Goal: Find specific page/section: Find specific page/section

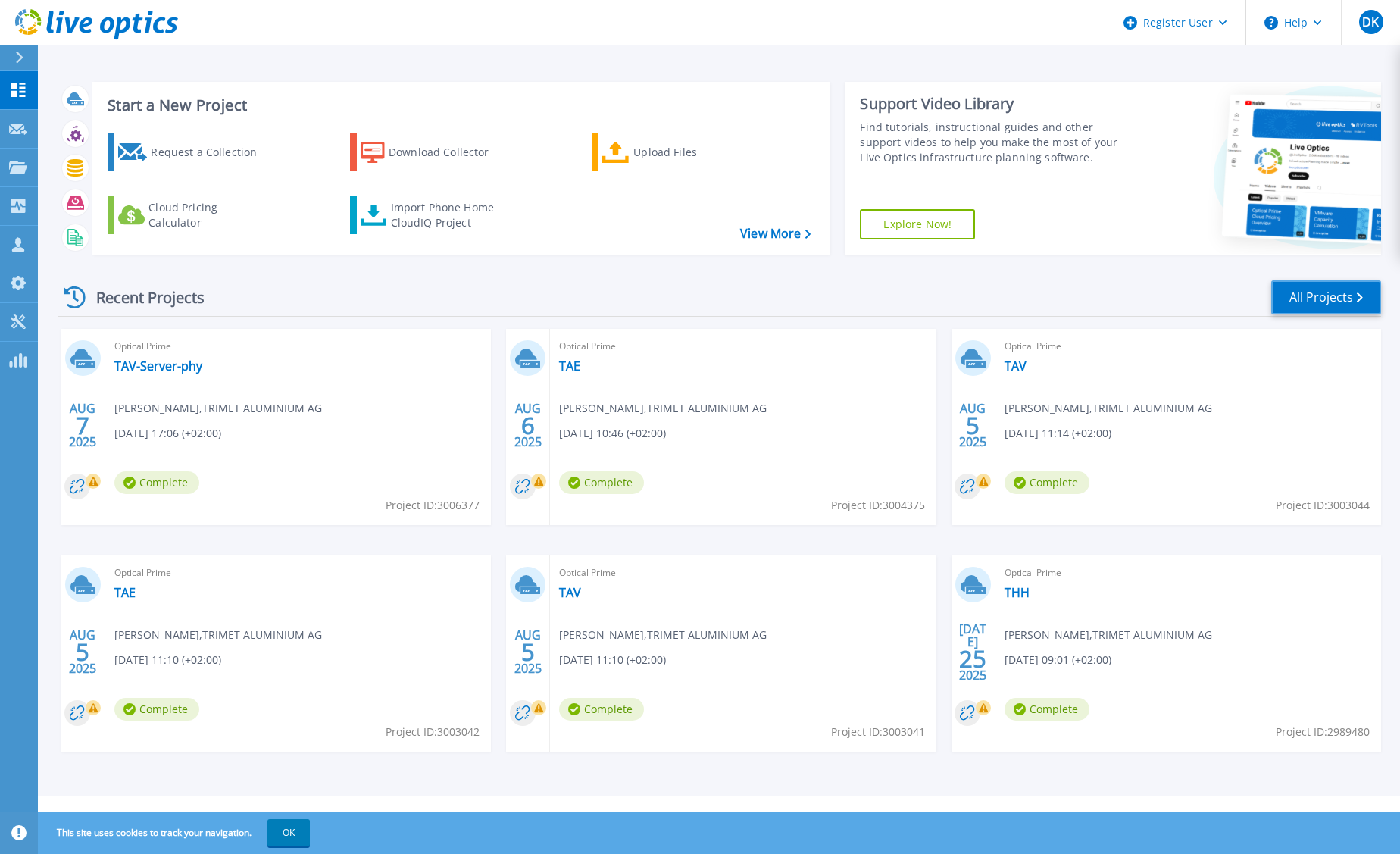
click at [1292, 298] on link "All Projects" at bounding box center [1326, 297] width 110 height 34
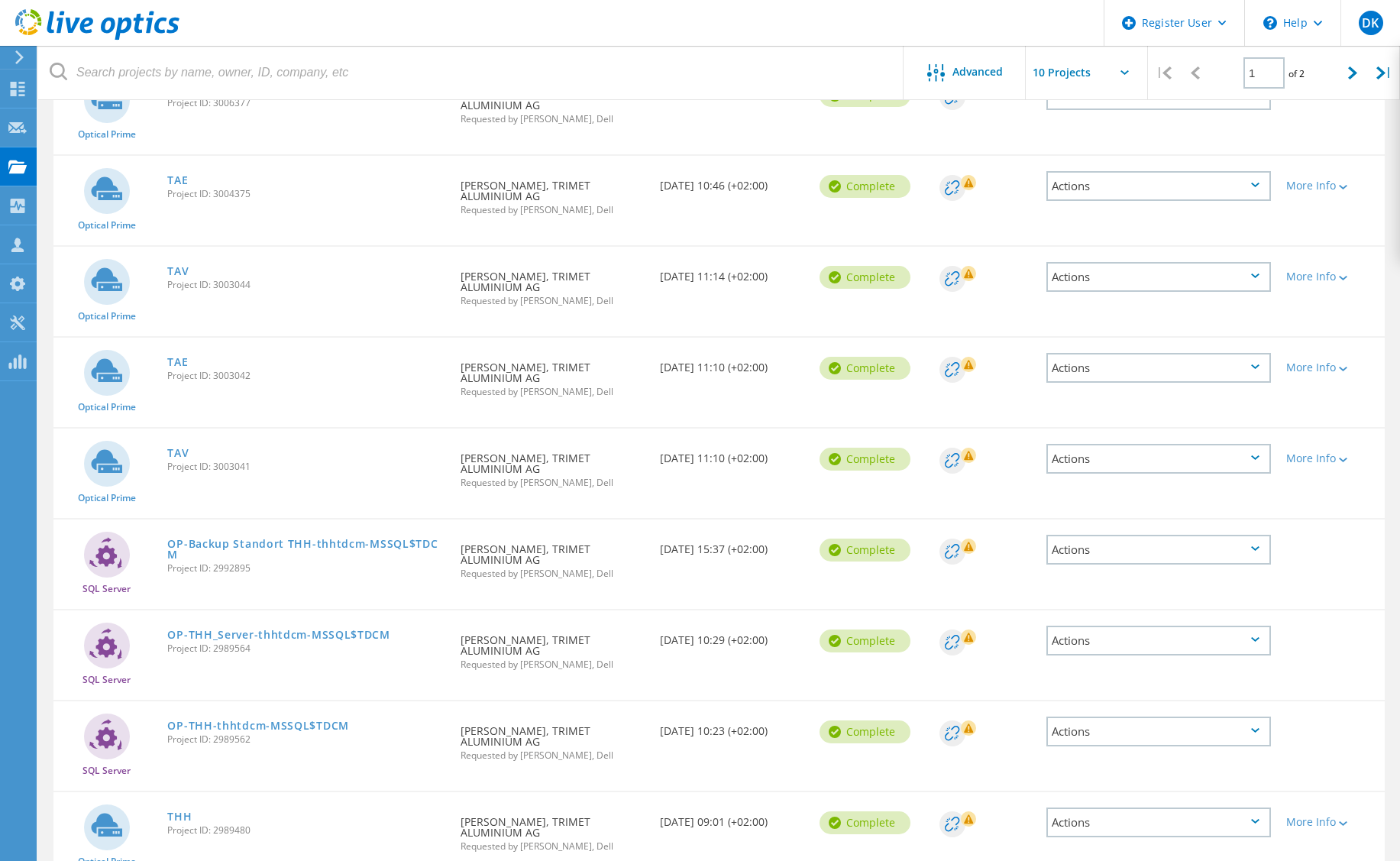
scroll to position [71, 0]
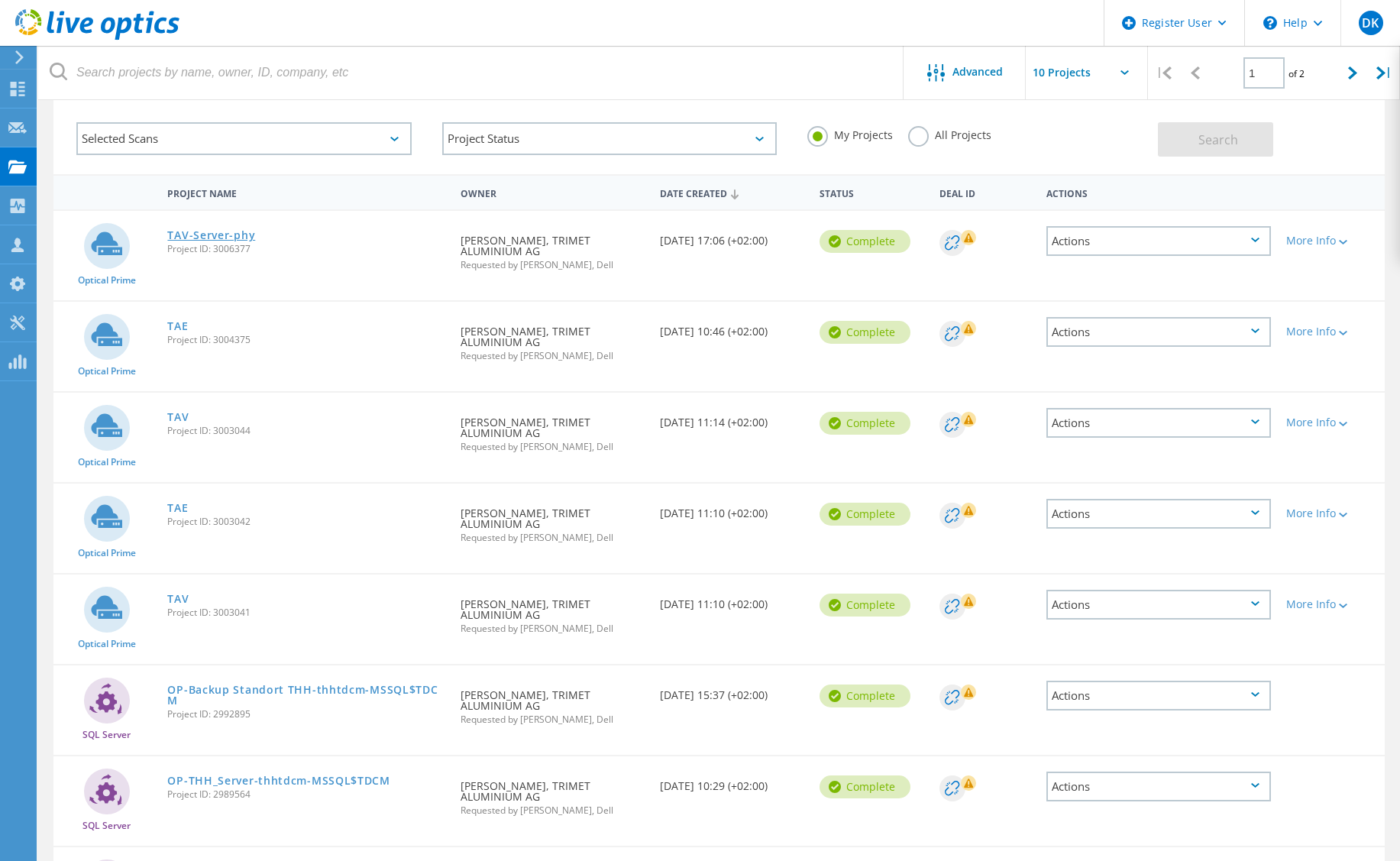
click at [221, 237] on link "TAV-Server-phy" at bounding box center [211, 235] width 88 height 10
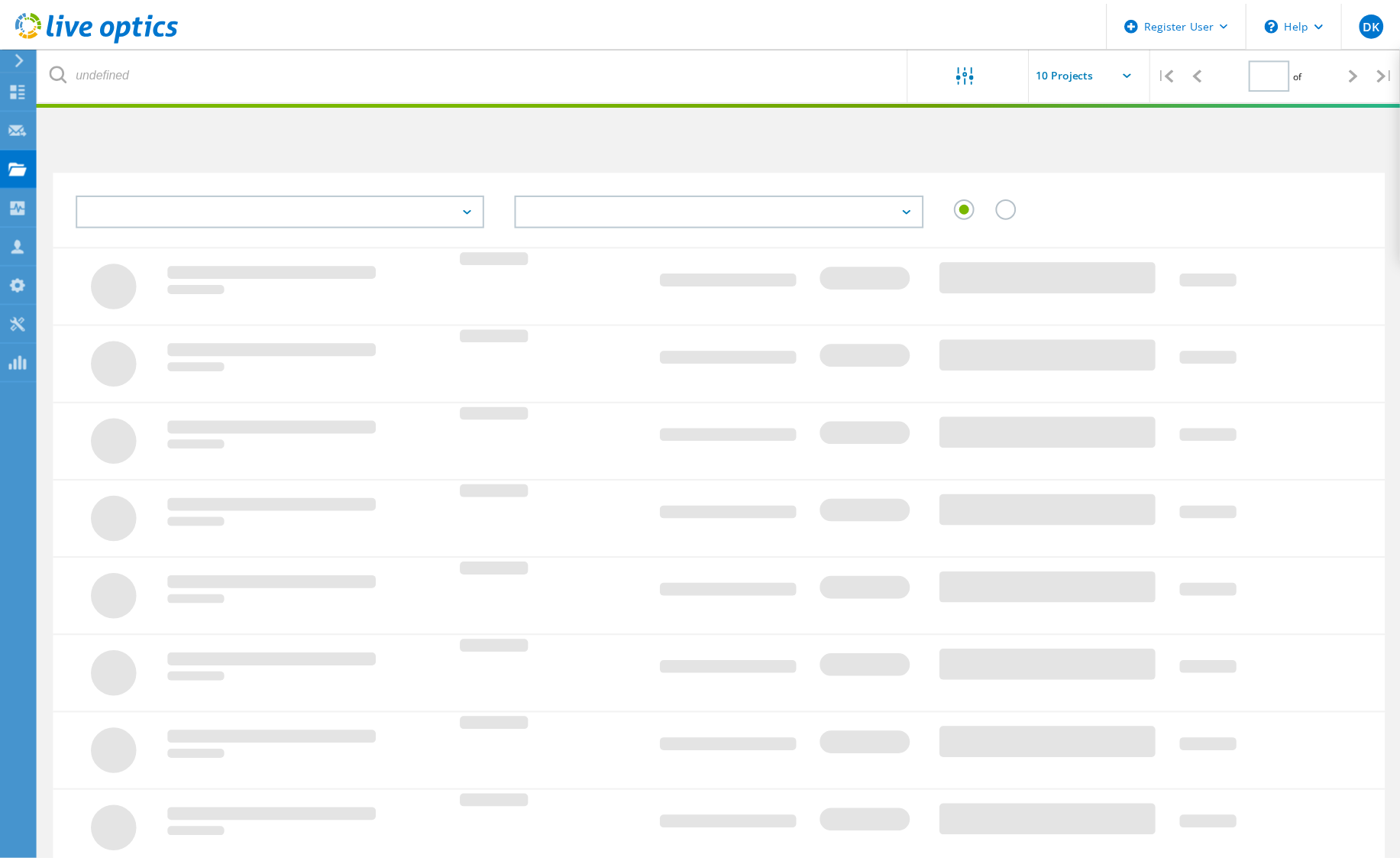
scroll to position [42, 0]
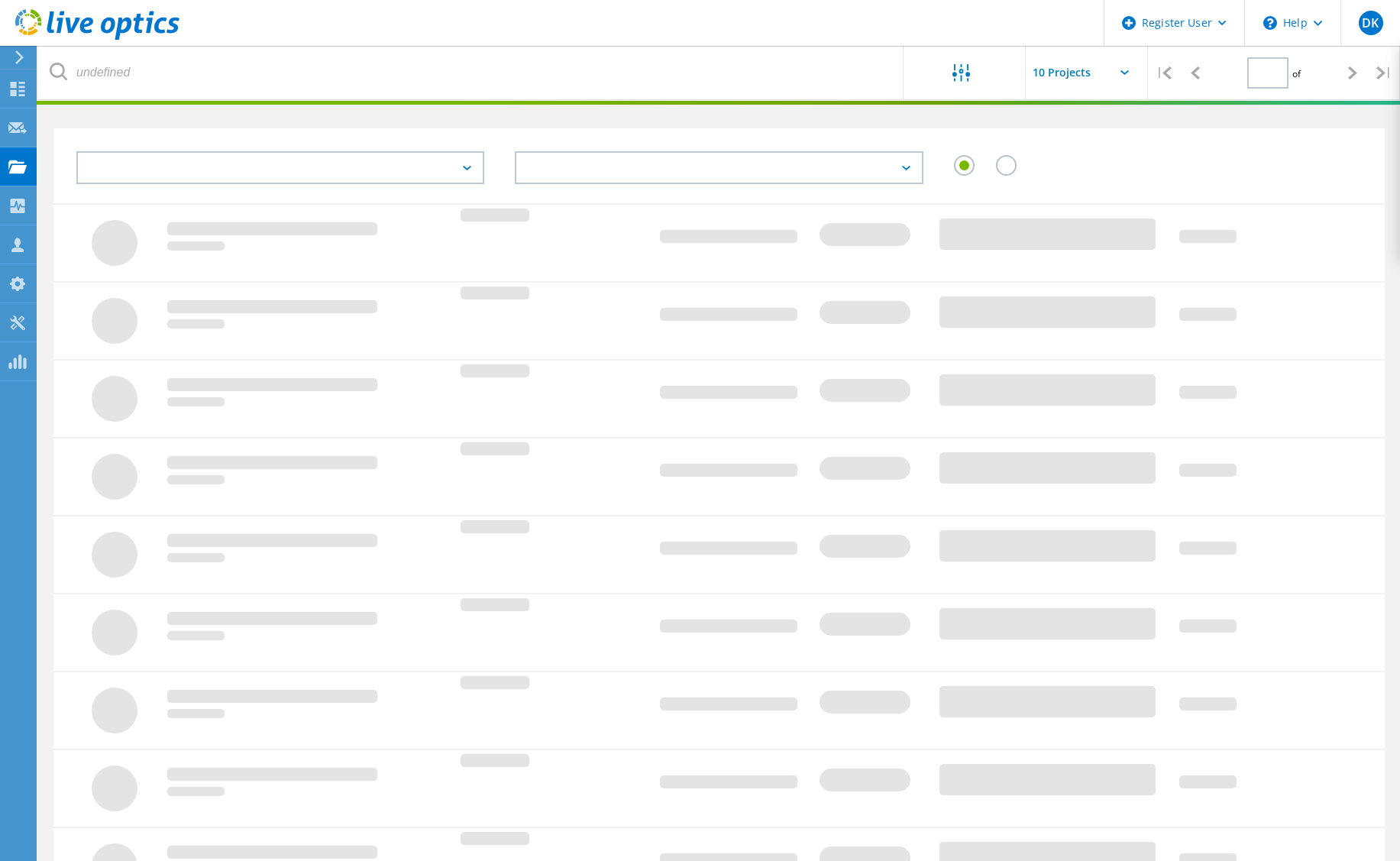
type input "1"
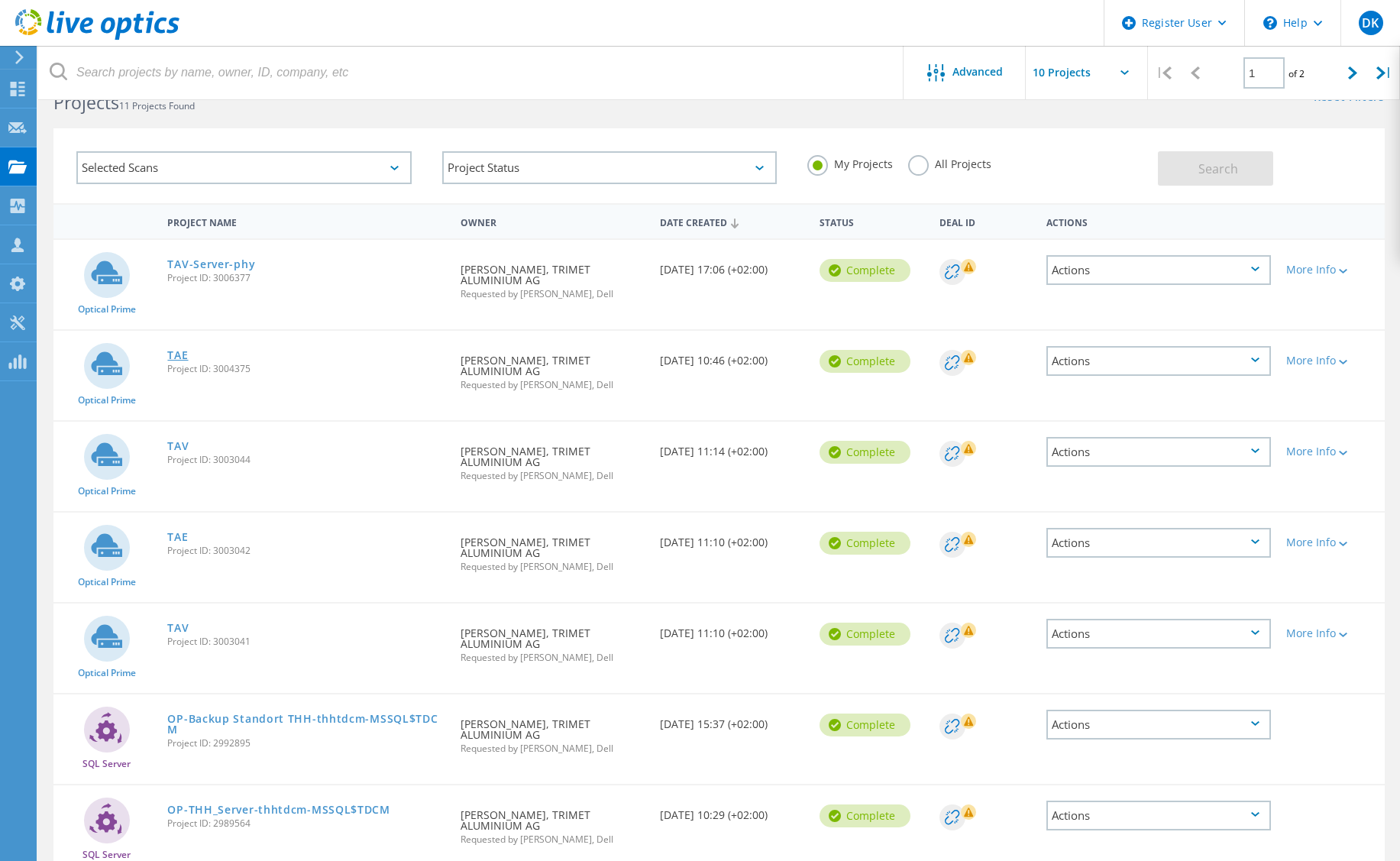
click at [180, 360] on link "TAE" at bounding box center [177, 355] width 21 height 10
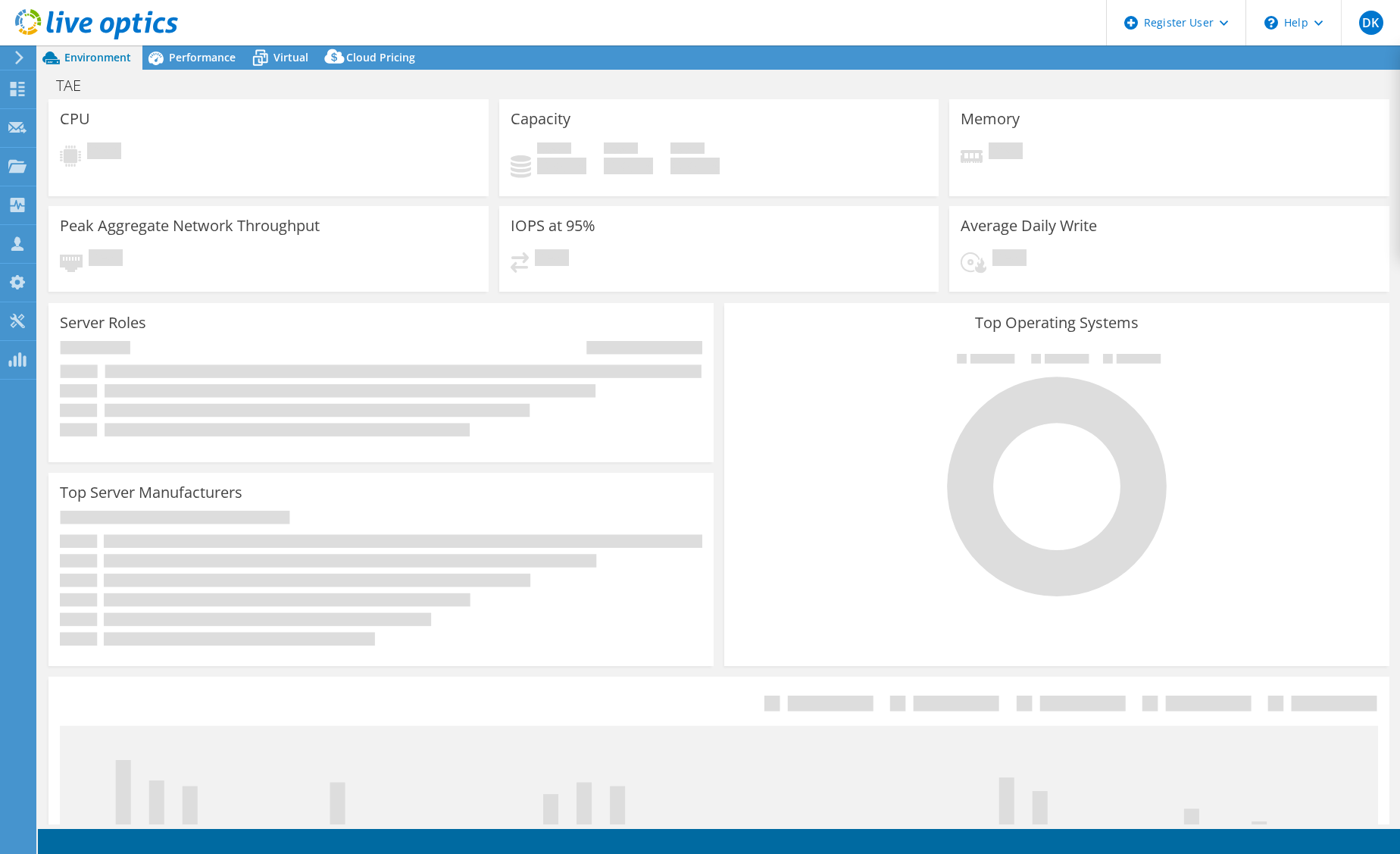
select select "USD"
select select "EUFrankfurt"
select select "EUR"
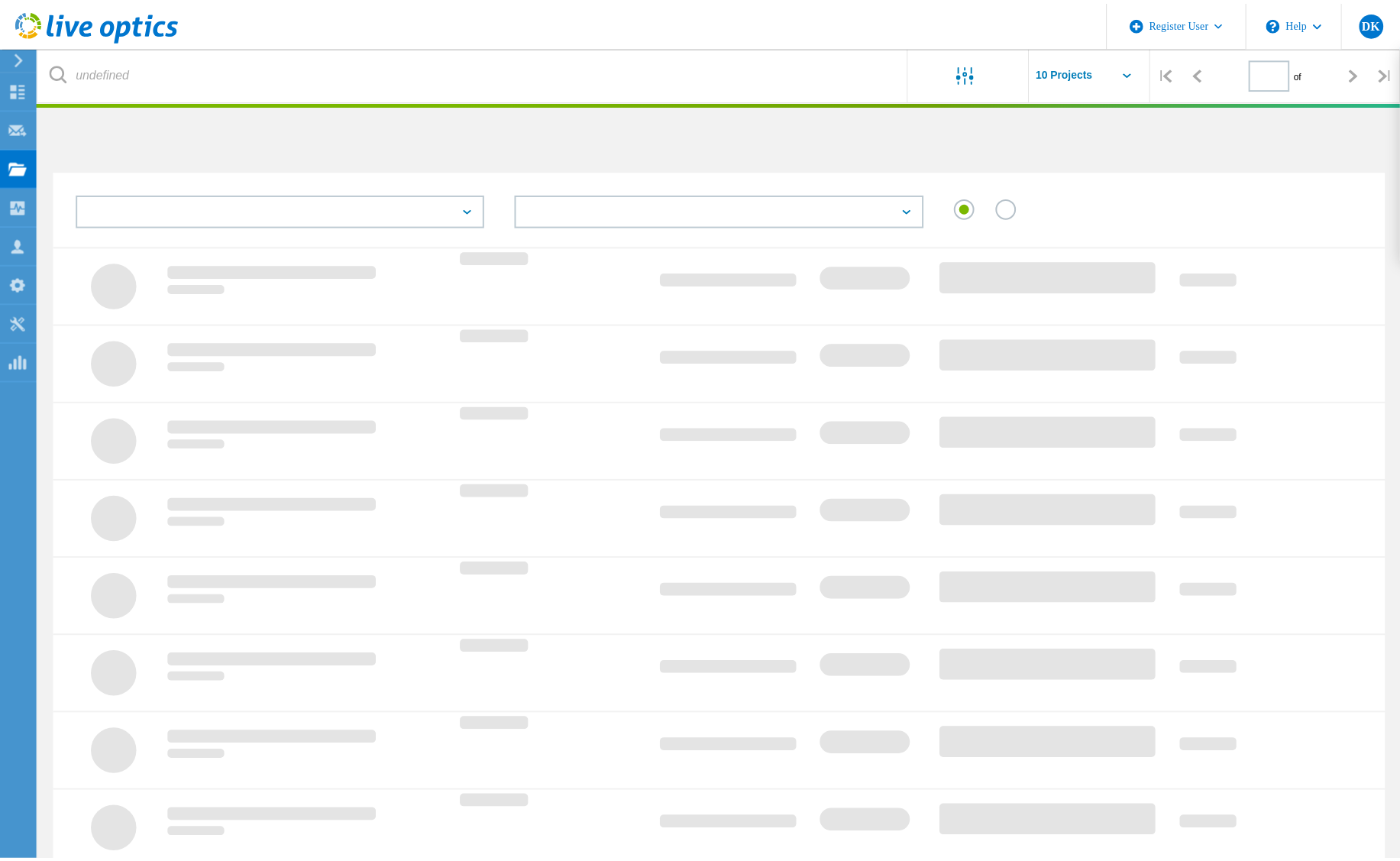
scroll to position [42, 0]
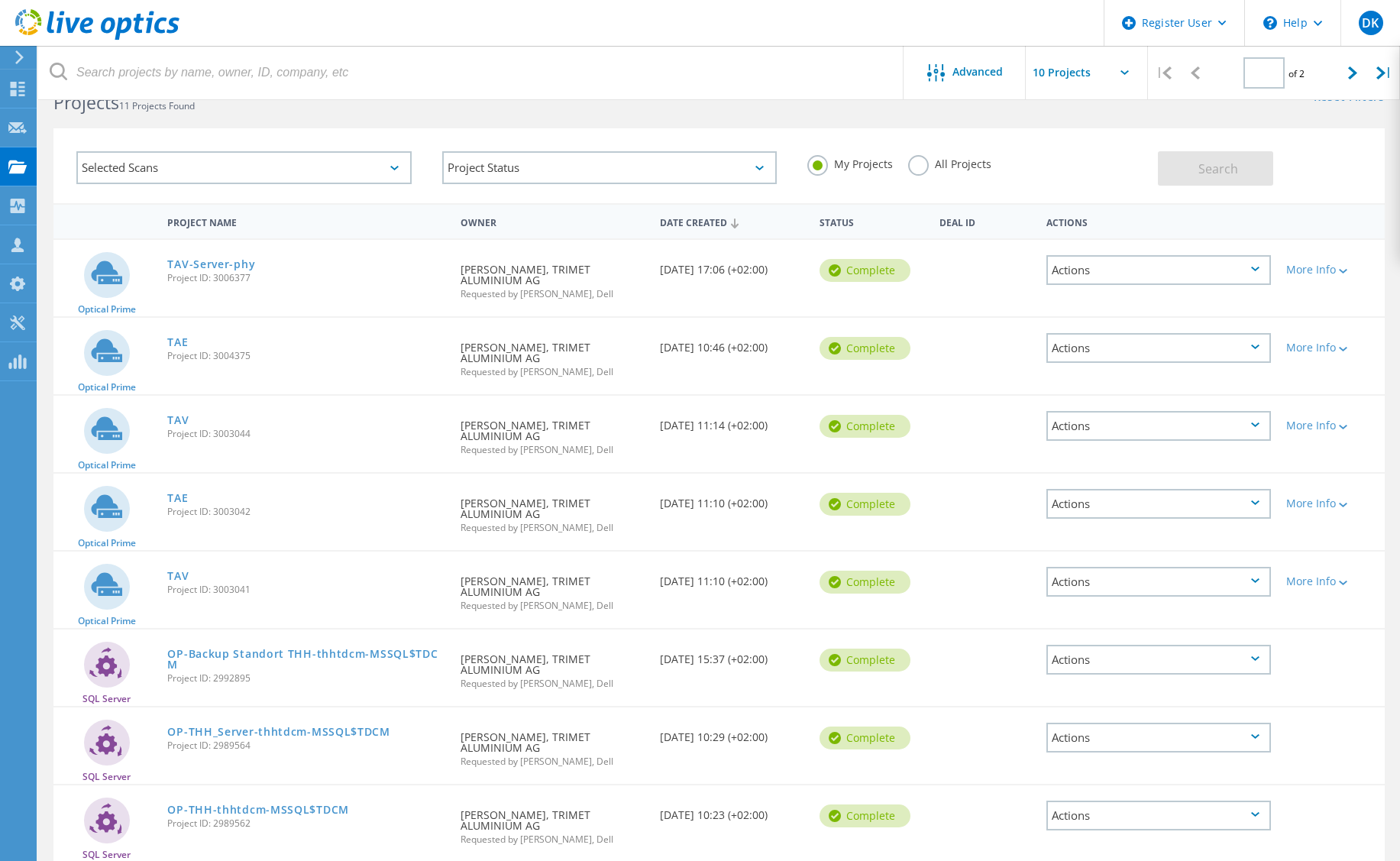
type input "1"
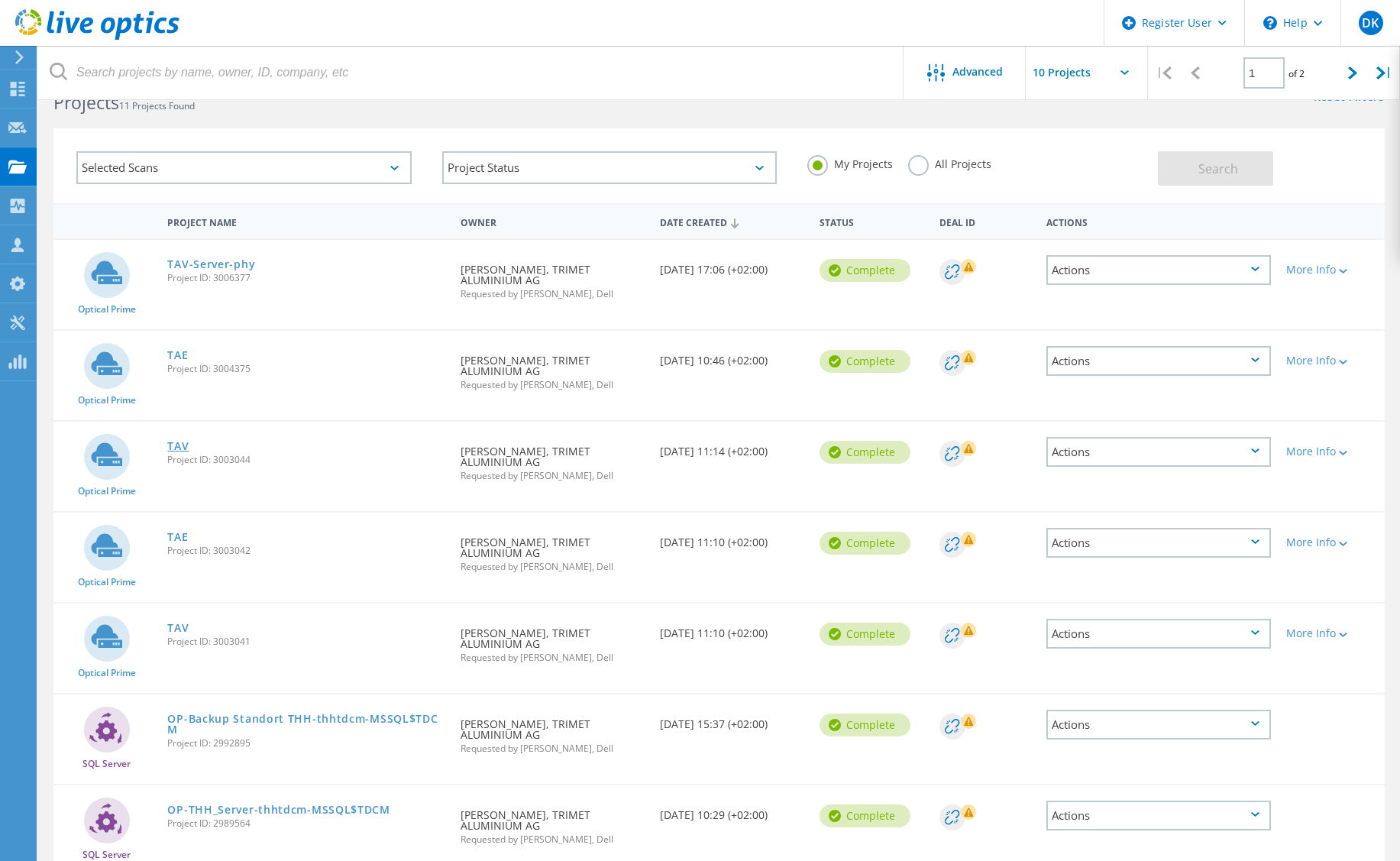
click at [172, 449] on link "TAV" at bounding box center [177, 446] width 22 height 10
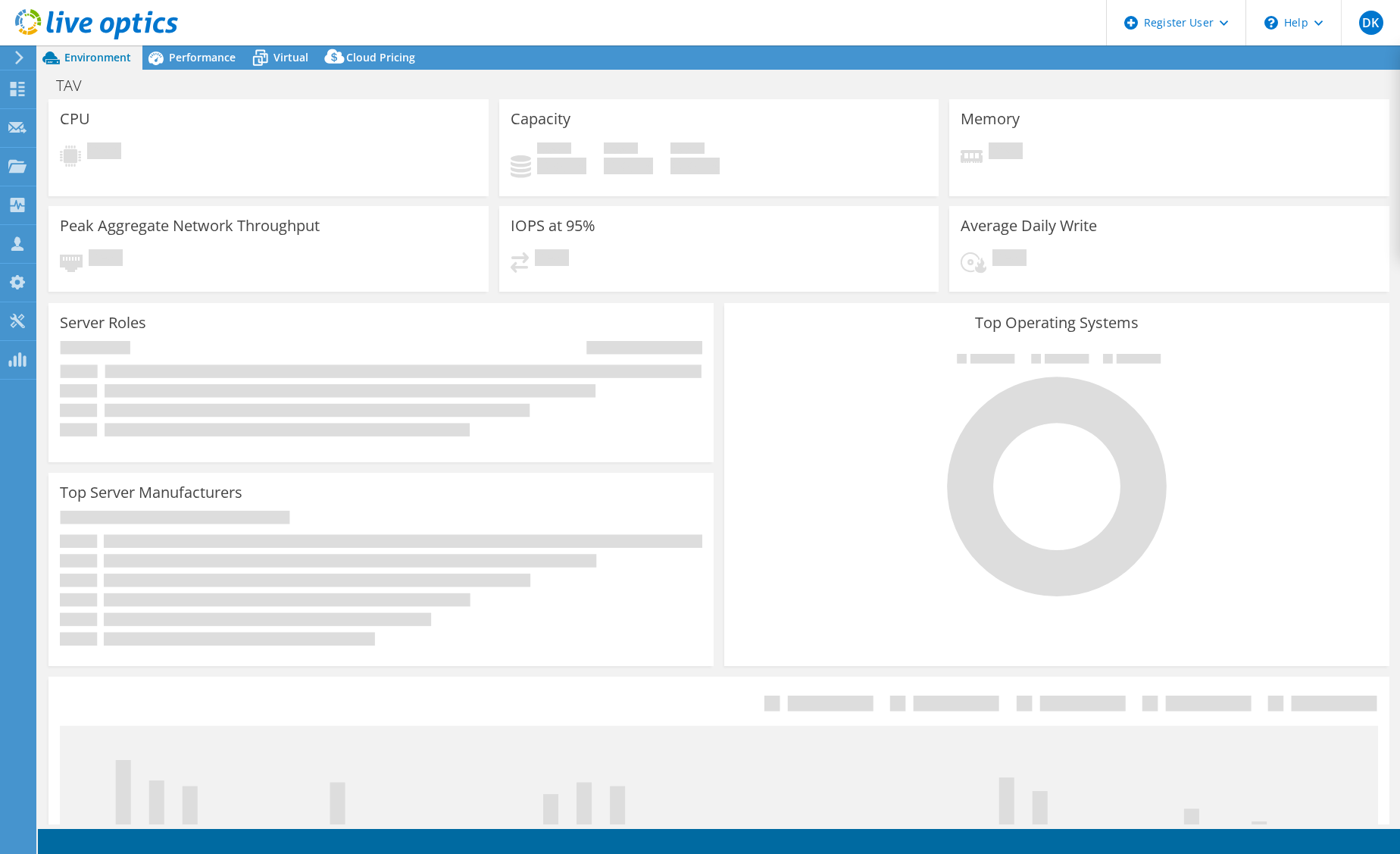
select select "EULondon"
select select "EUR"
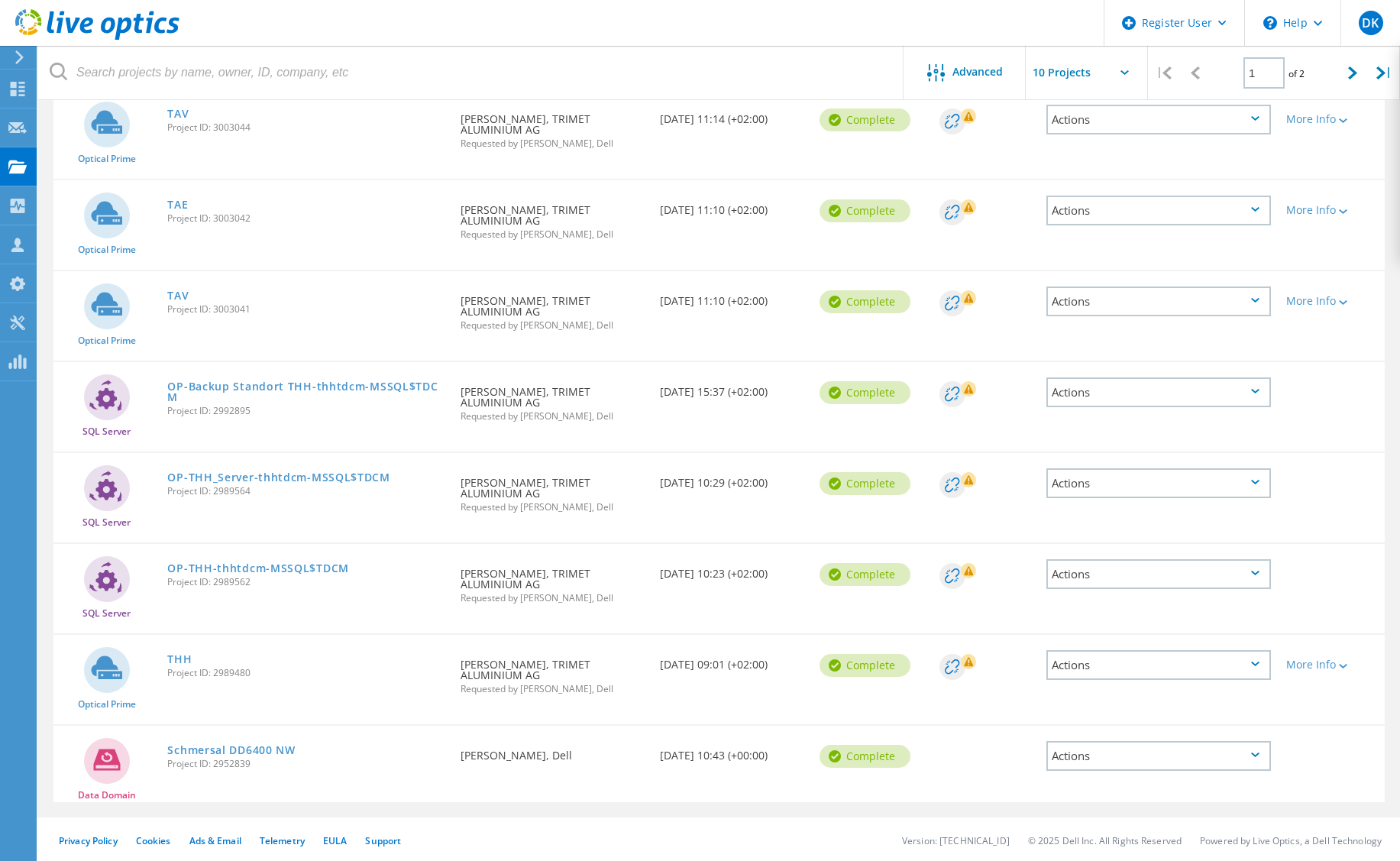
scroll to position [376, 0]
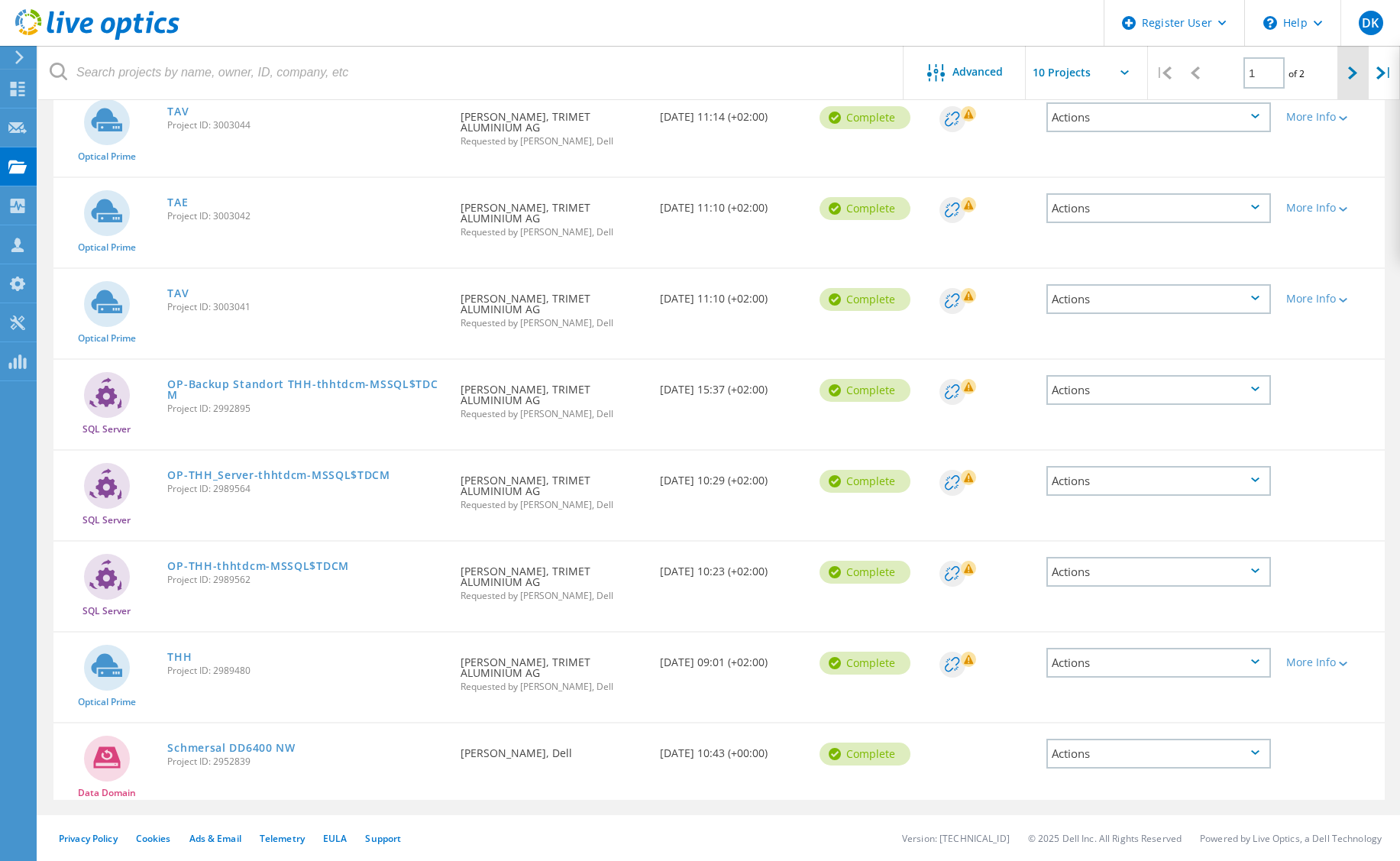
click at [1347, 68] on div at bounding box center [1353, 72] width 31 height 54
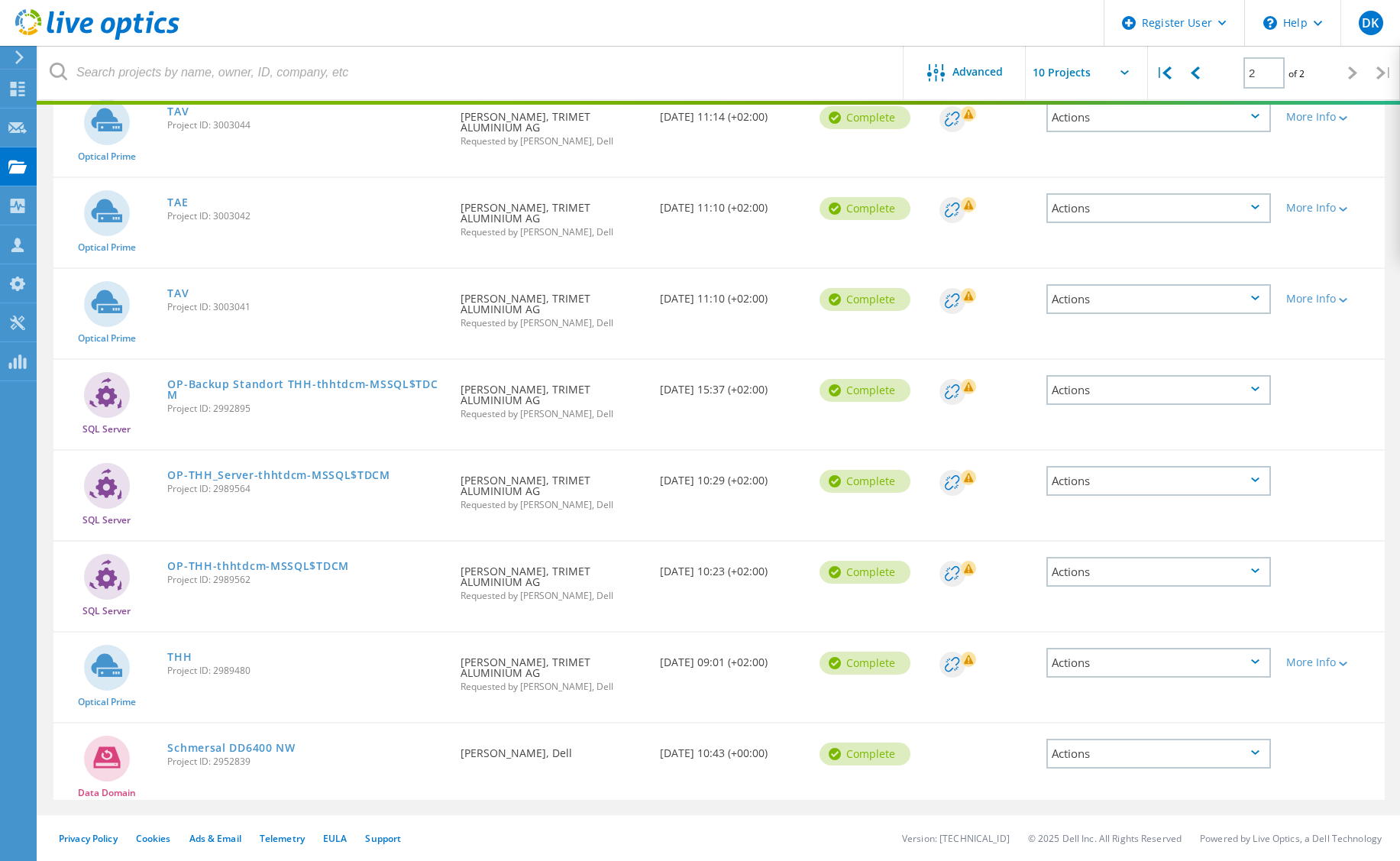
scroll to position [42, 0]
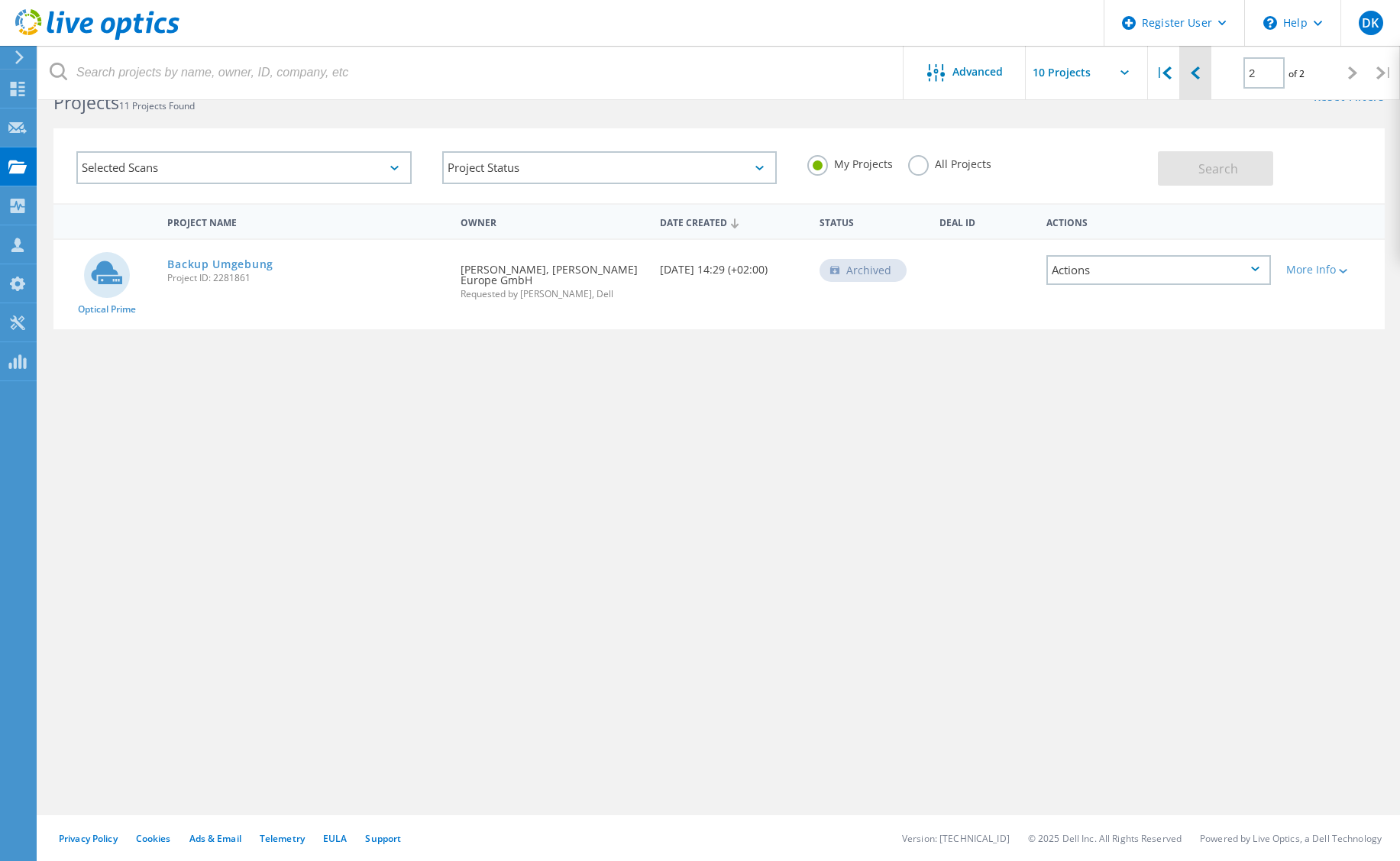
click at [1191, 68] on icon at bounding box center [1195, 72] width 9 height 13
type input "1"
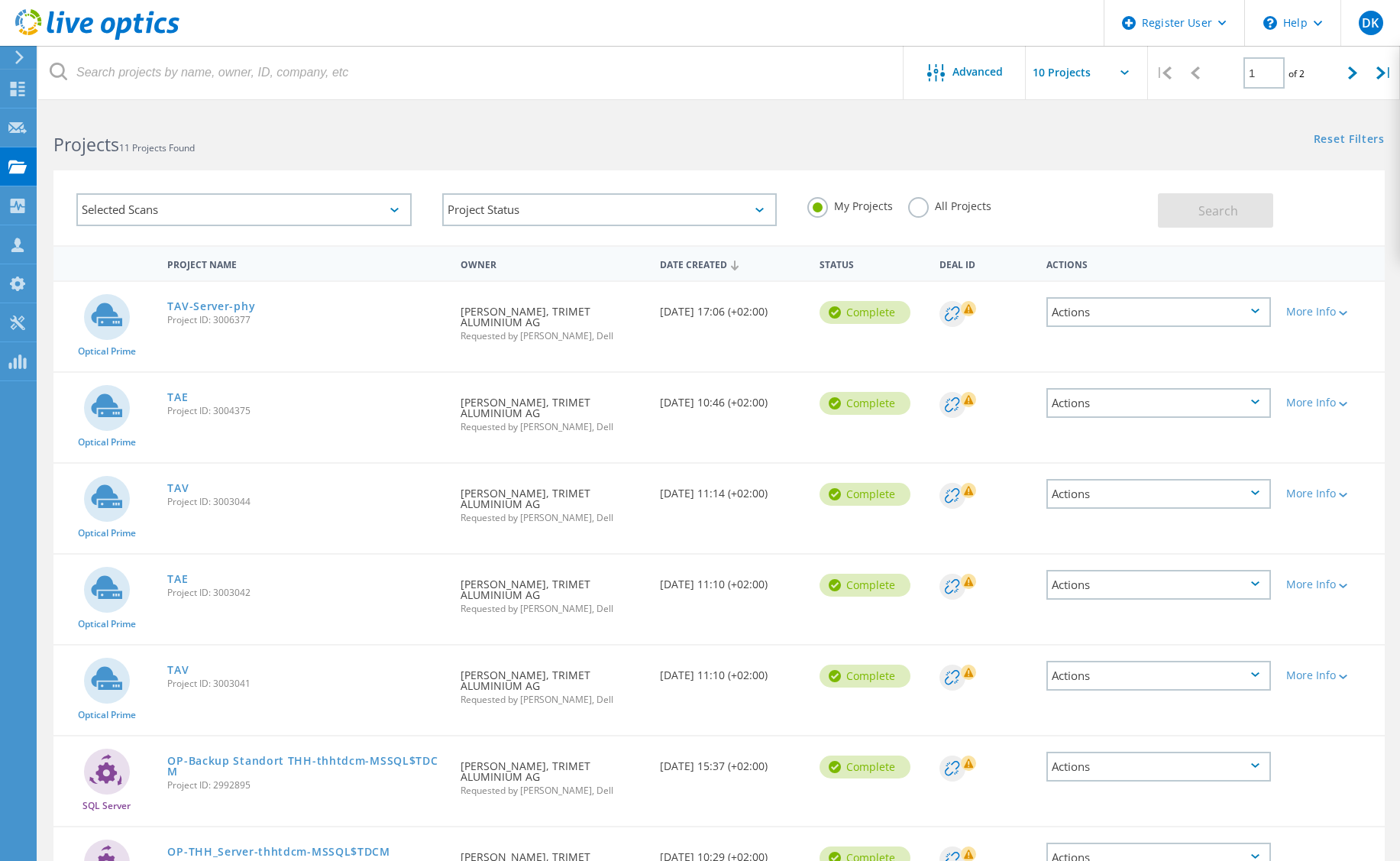
scroll to position [376, 0]
